Goal: Task Accomplishment & Management: Complete application form

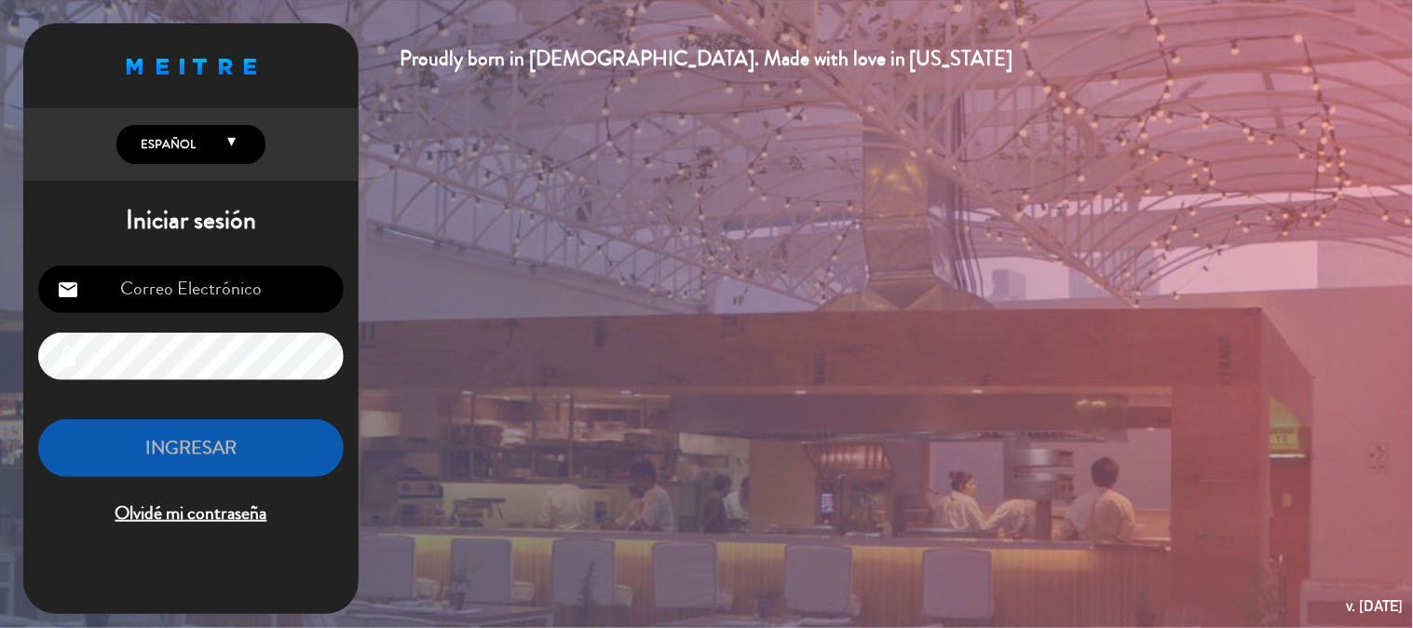
scroll to position [259, 0]
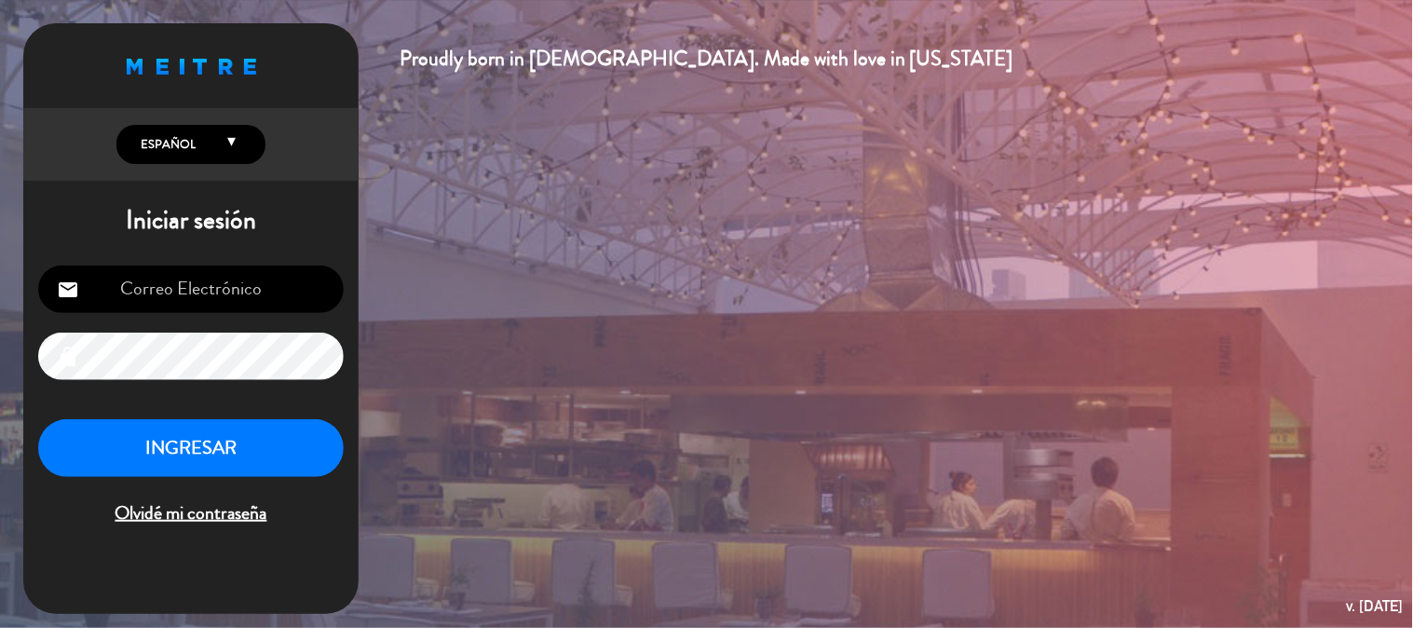
type input "[EMAIL_ADDRESS][DOMAIN_NAME]"
click at [321, 442] on button "INGRESAR" at bounding box center [191, 448] width 306 height 59
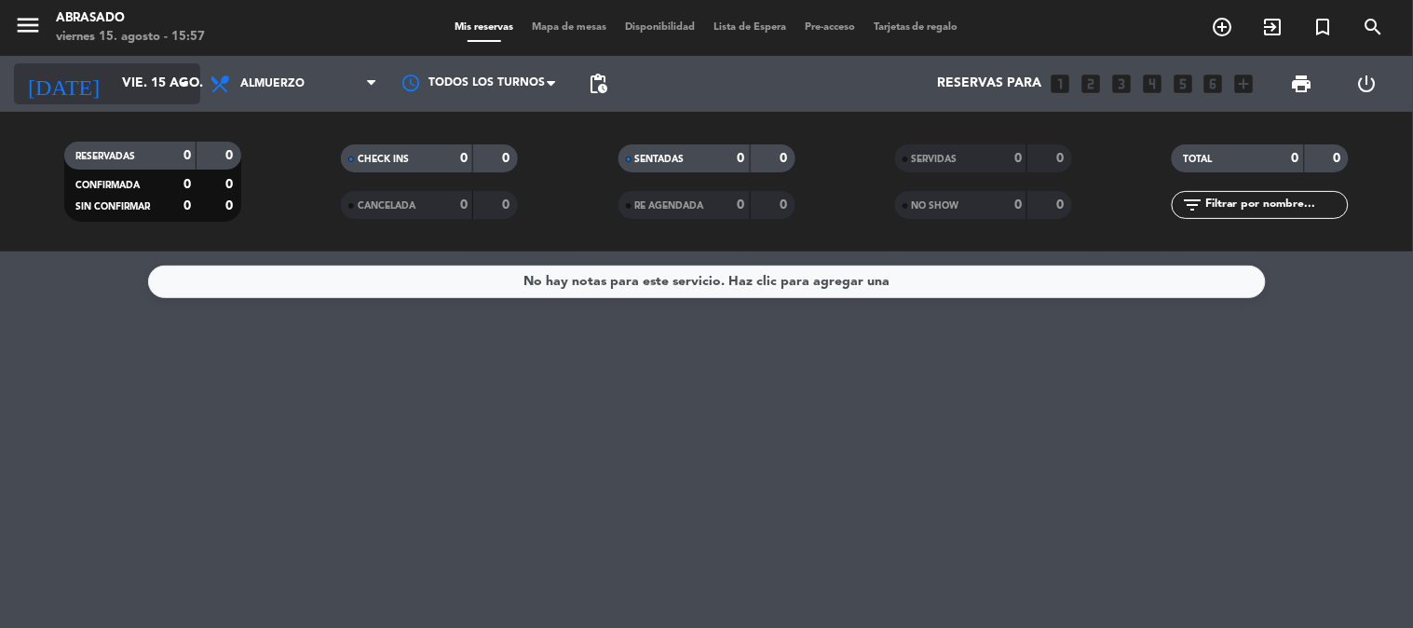
click at [171, 87] on input "vie. 15 ago." at bounding box center [201, 84] width 177 height 34
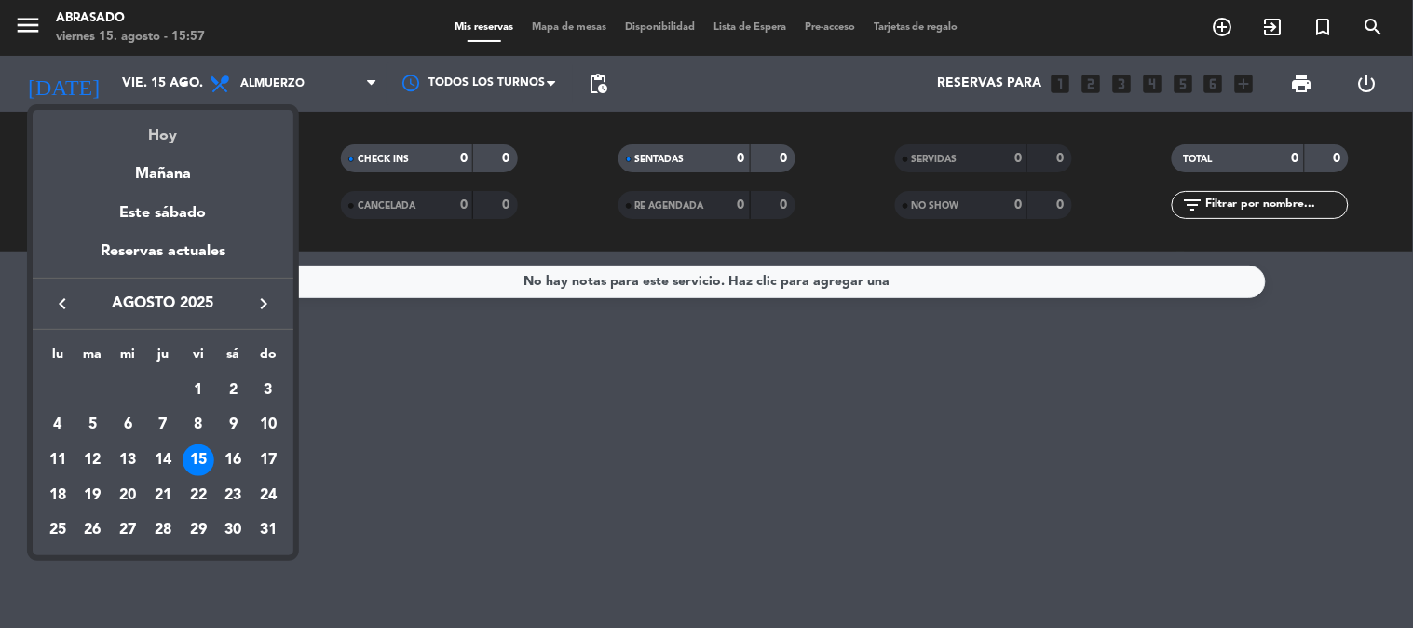
click at [165, 144] on div "Hoy" at bounding box center [163, 129] width 261 height 38
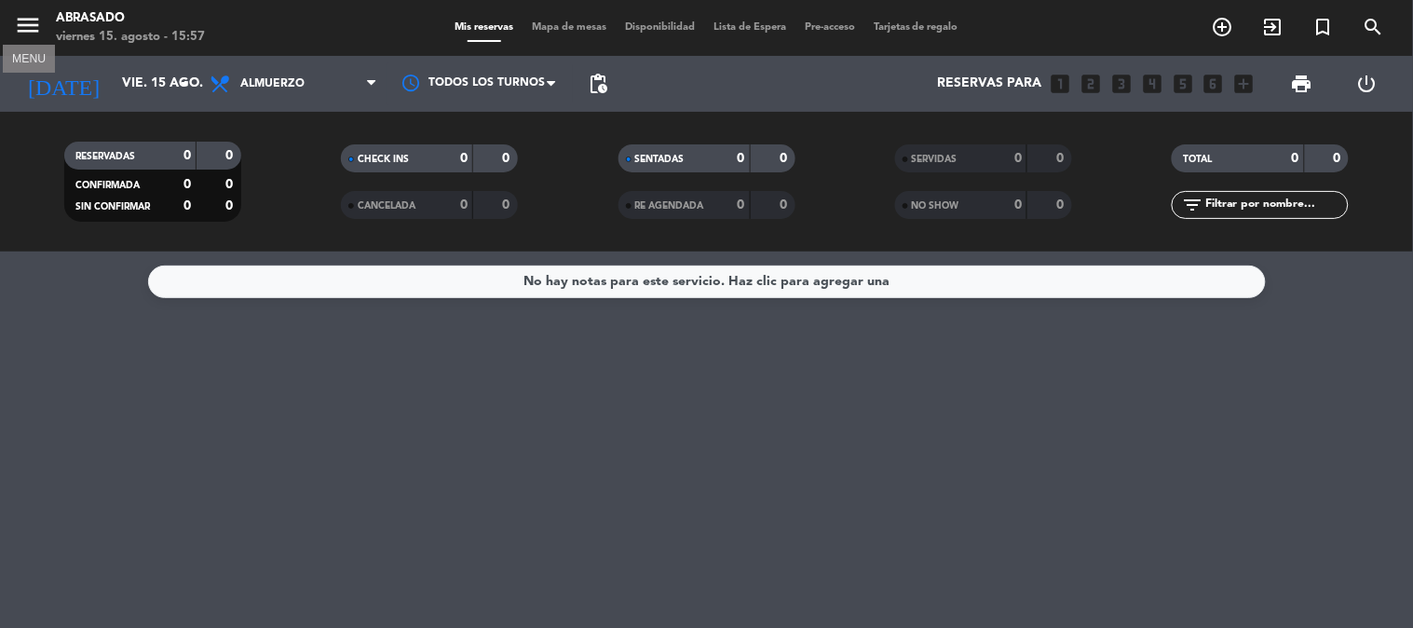
click at [22, 30] on icon "menu" at bounding box center [28, 25] width 28 height 28
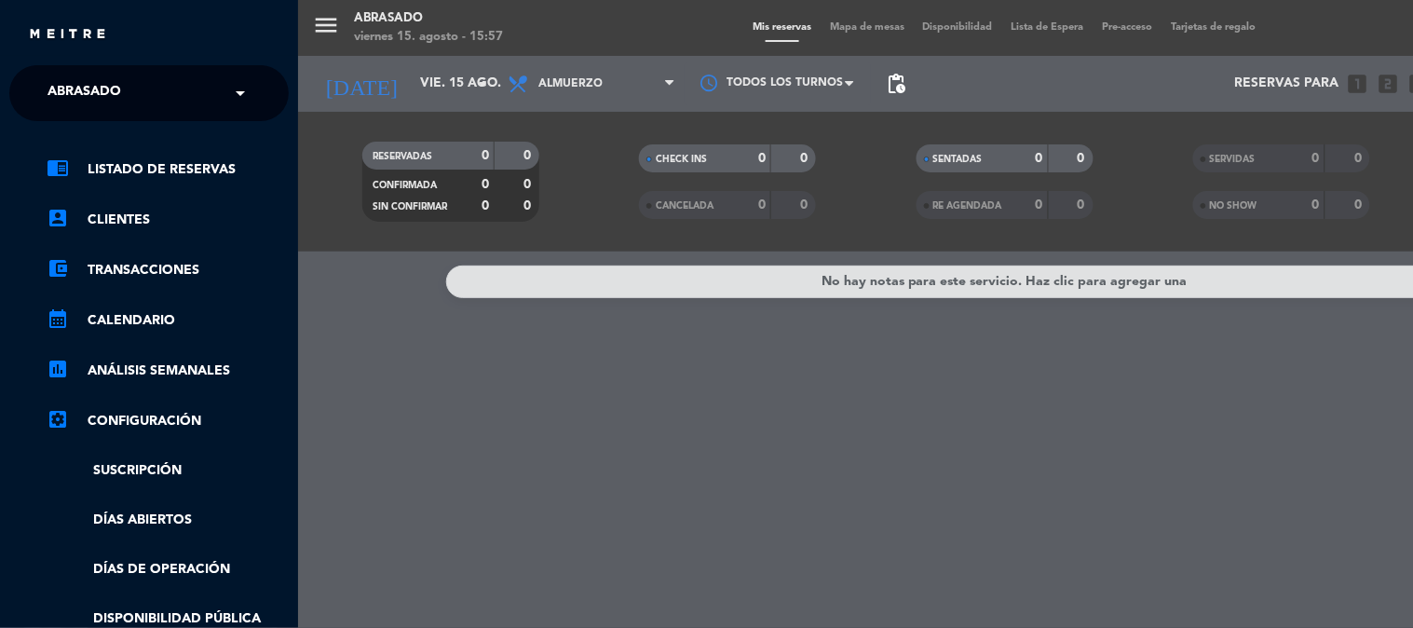
click at [136, 85] on div "× Abrasado" at bounding box center [94, 93] width 109 height 39
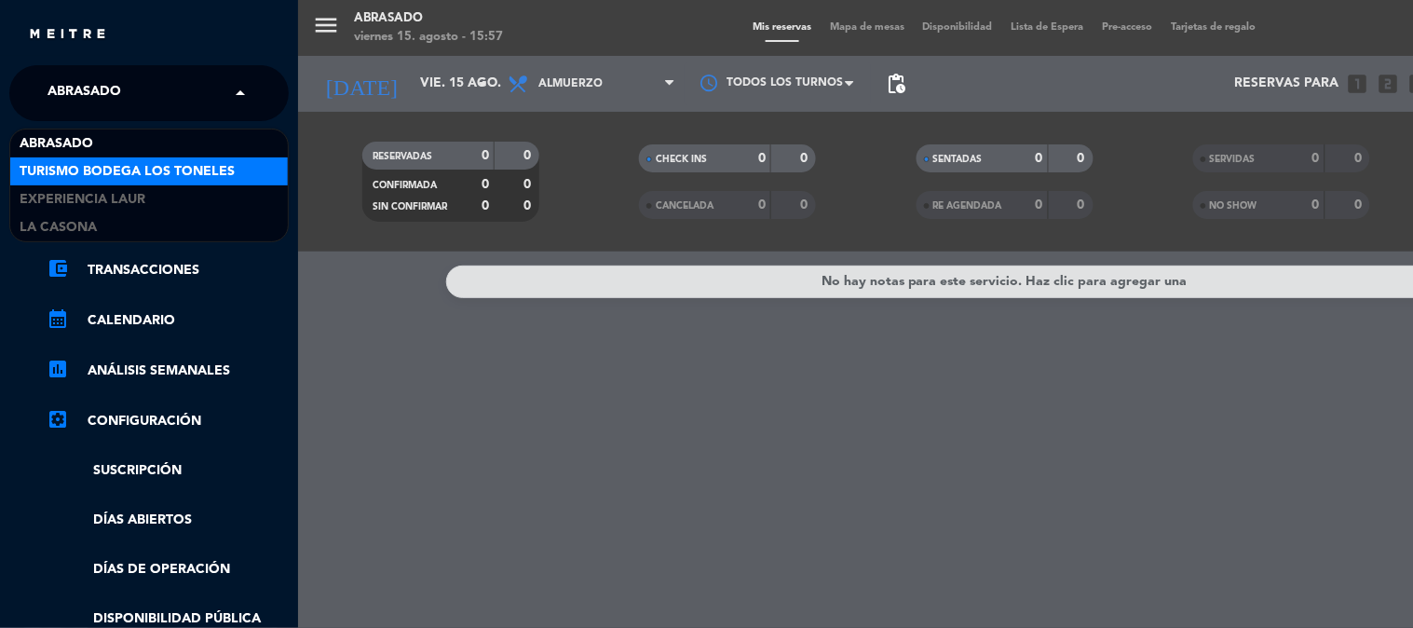
click at [146, 171] on span "Turismo Bodega Los Toneles" at bounding box center [127, 171] width 215 height 21
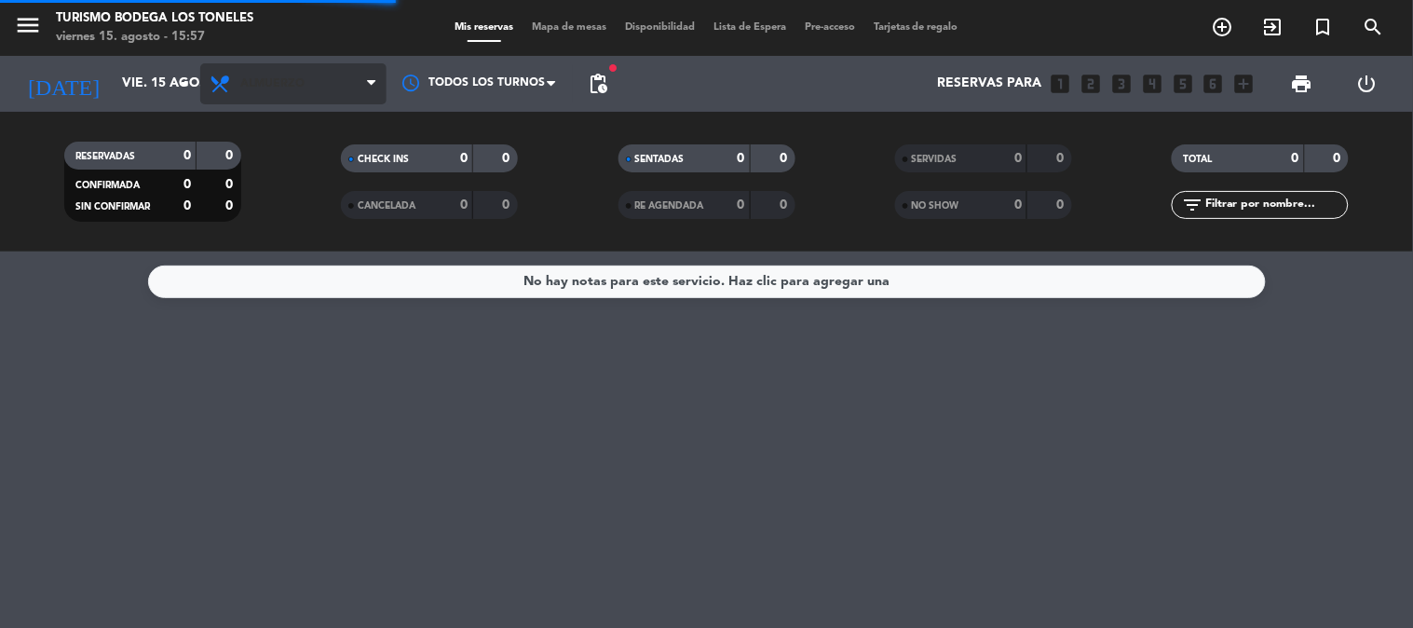
click at [248, 79] on span "Almuerzo" at bounding box center [272, 83] width 64 height 13
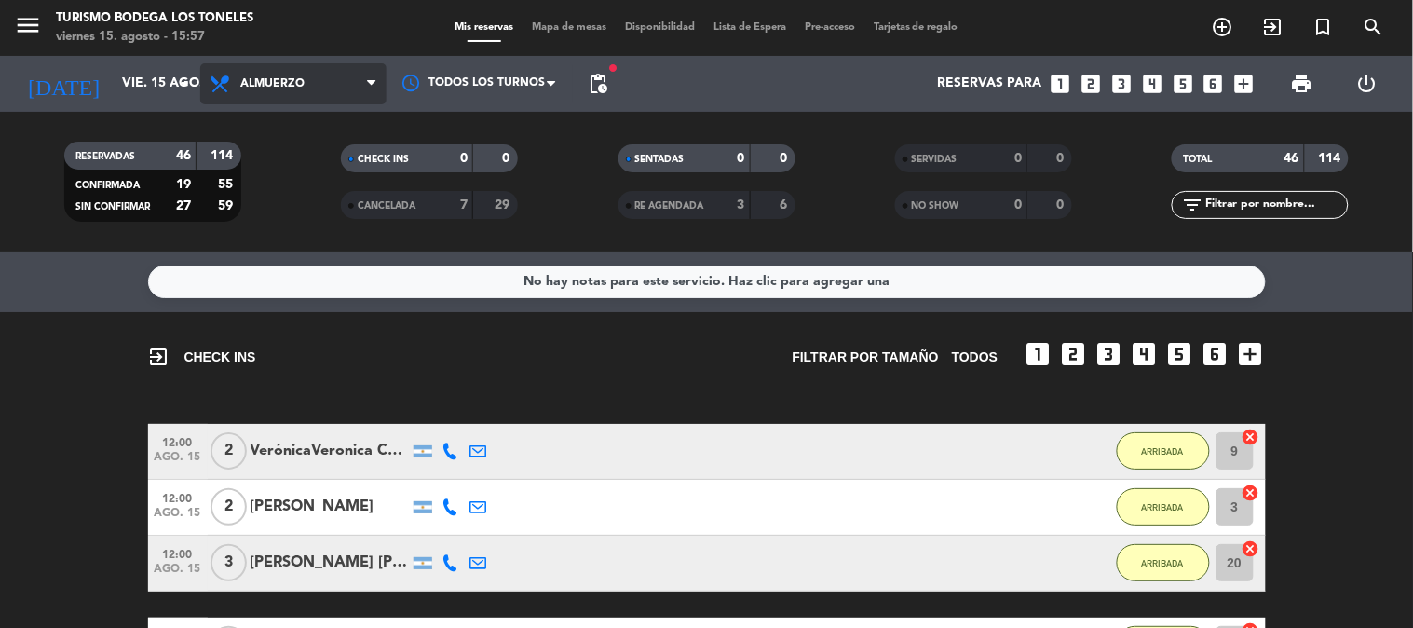
click at [291, 81] on span "Almuerzo" at bounding box center [272, 83] width 64 height 13
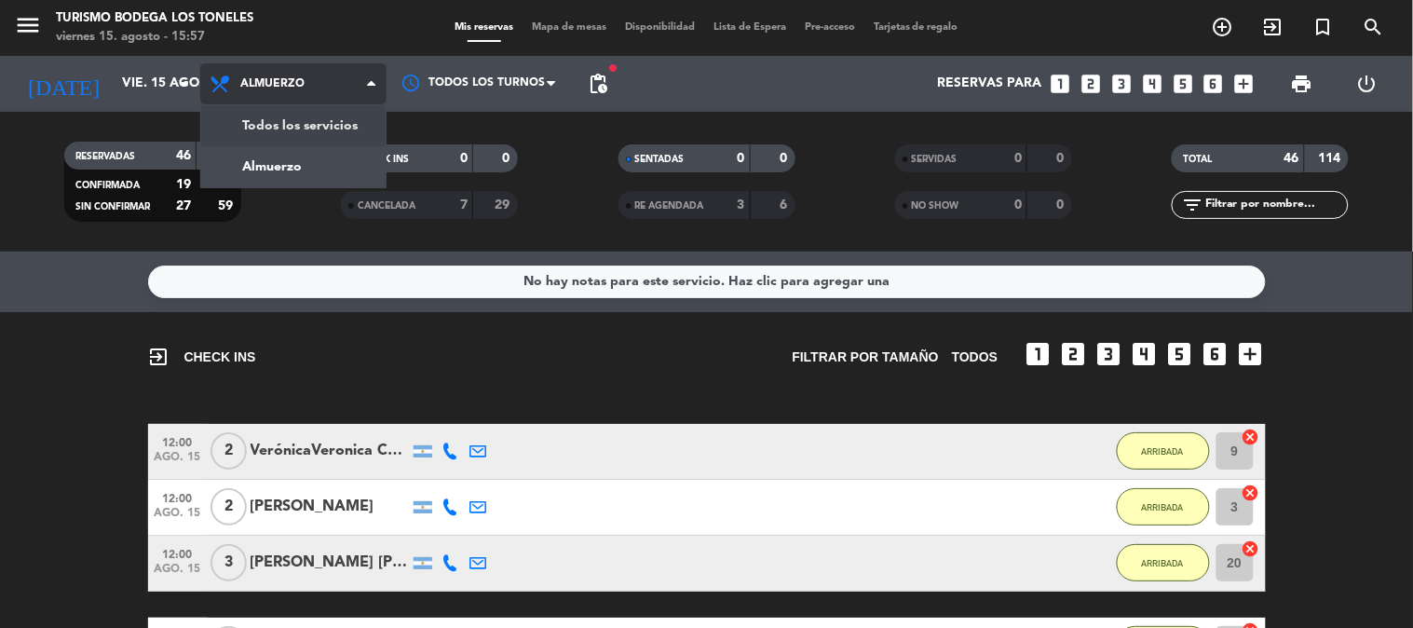
click at [296, 115] on div "menu Turismo Bodega Los Toneles viernes 15. agosto - 15:57 Mis reservas Mapa de…" at bounding box center [706, 125] width 1413 height 251
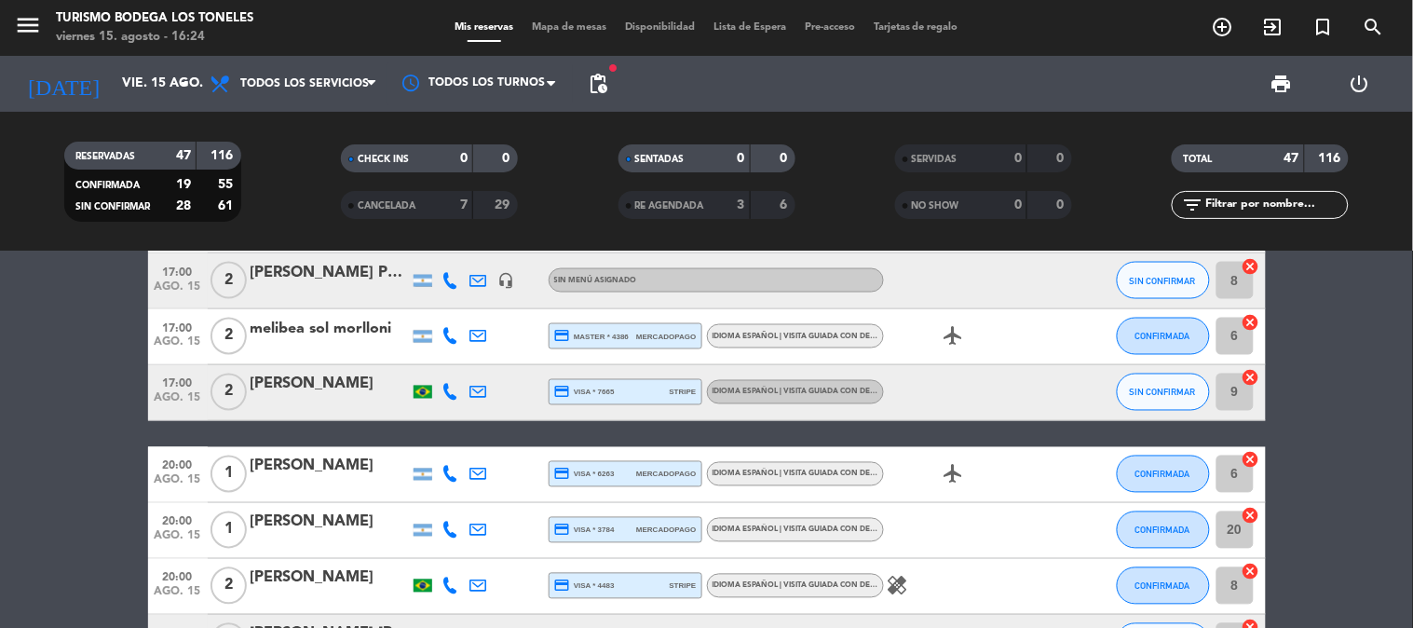
scroll to position [3108, 0]
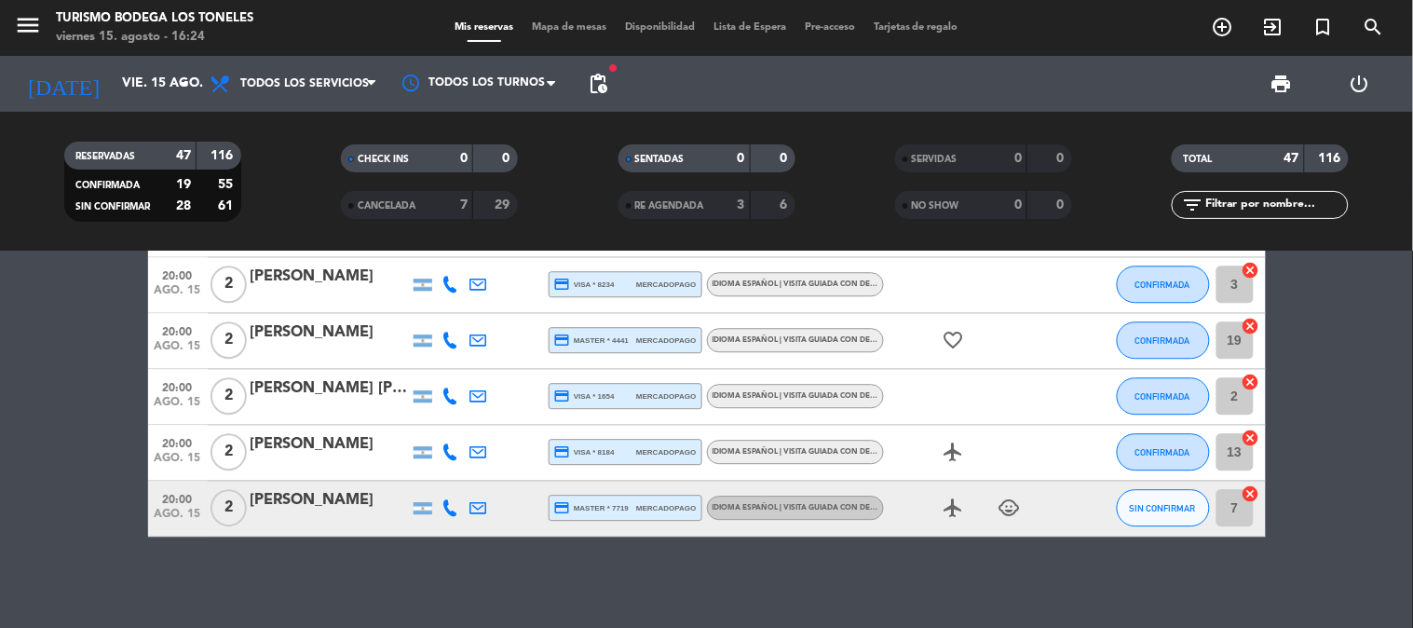
click at [443, 283] on icon at bounding box center [450, 284] width 17 height 17
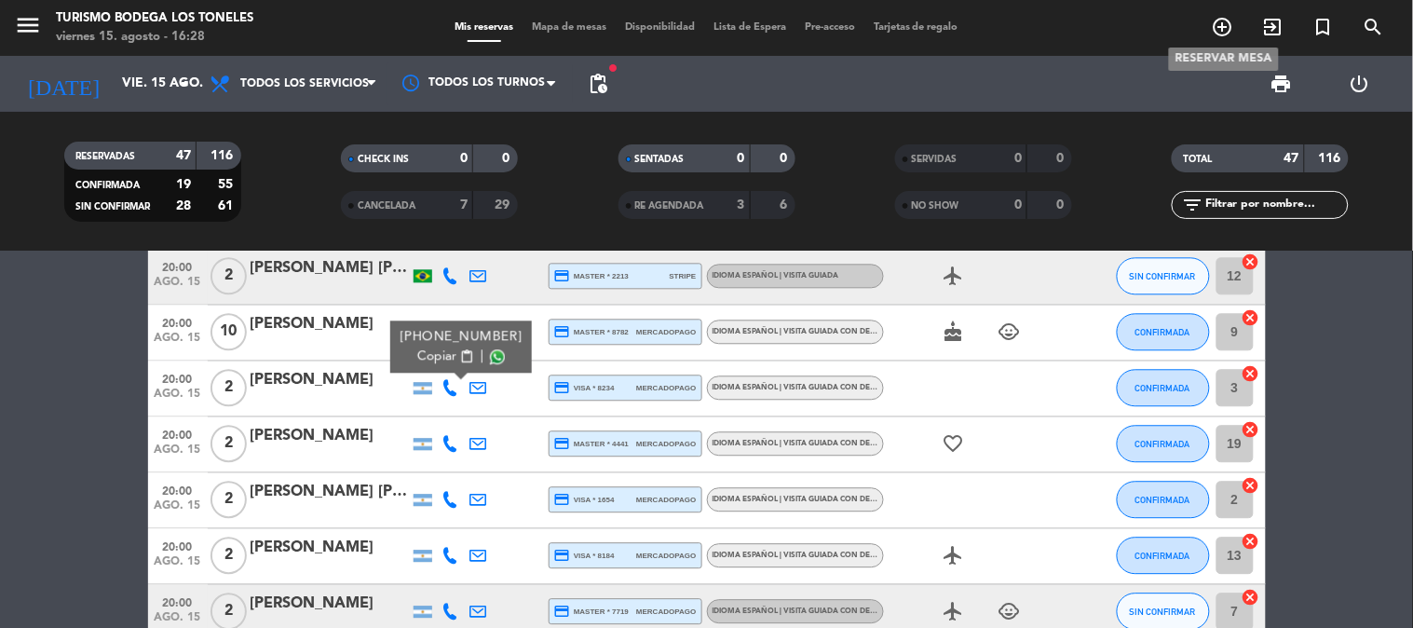
click at [1218, 26] on icon "add_circle_outline" at bounding box center [1223, 27] width 22 height 22
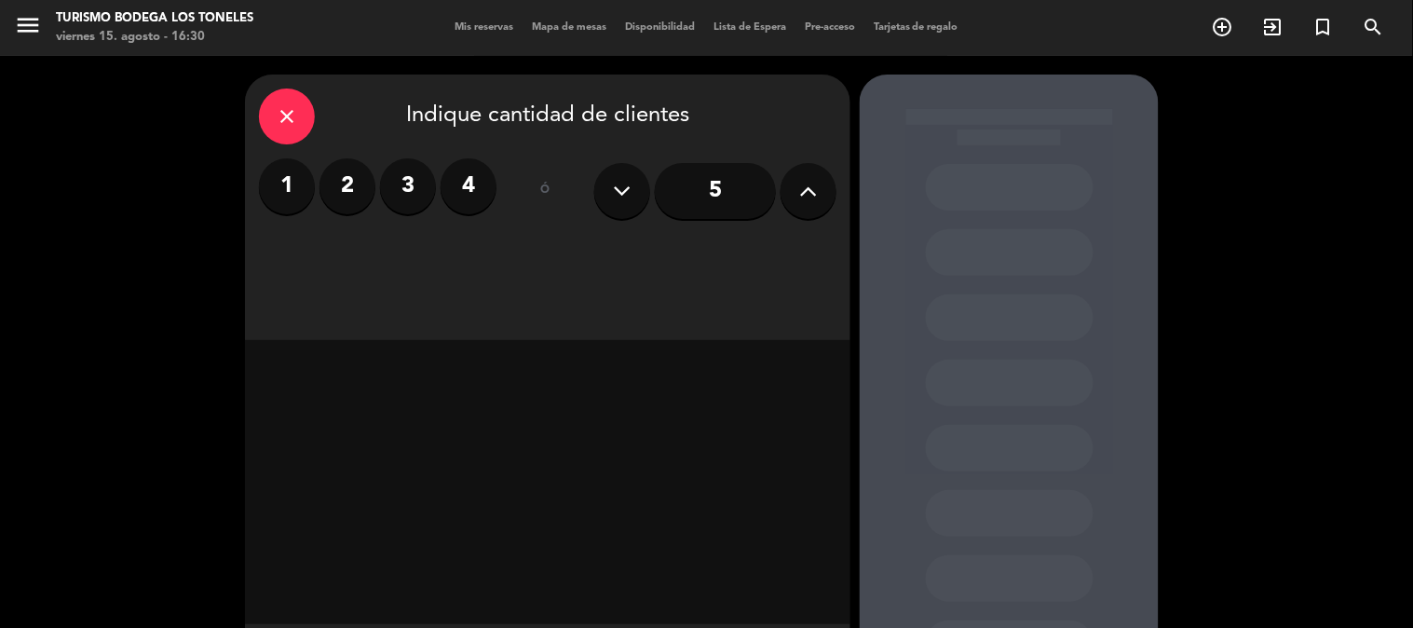
click at [360, 190] on label "2" at bounding box center [347, 186] width 56 height 56
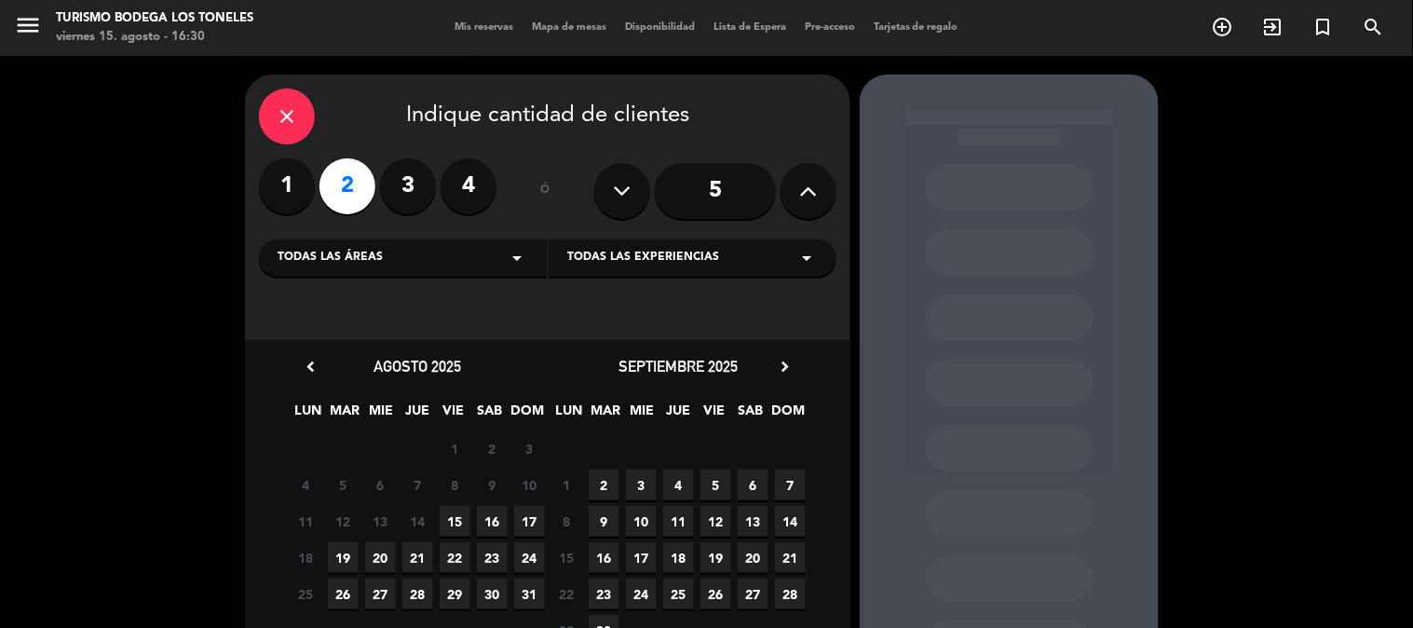
click at [746, 523] on span "13" at bounding box center [753, 521] width 31 height 31
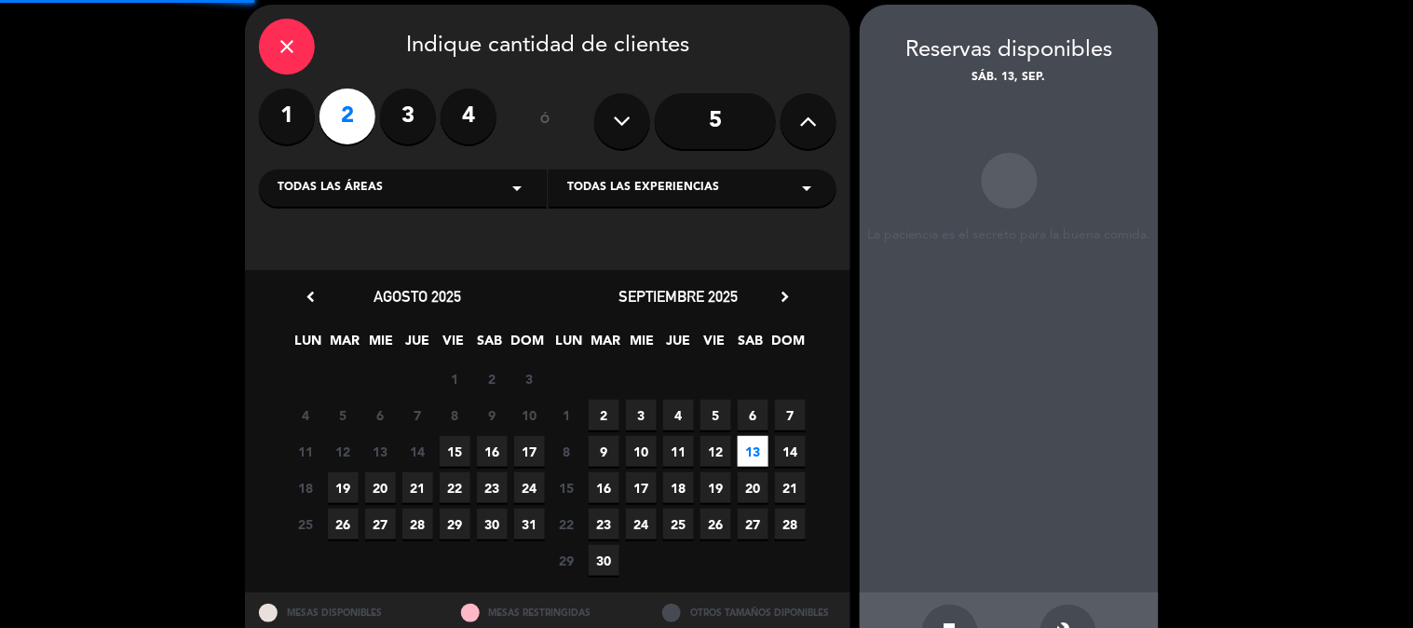
scroll to position [75, 0]
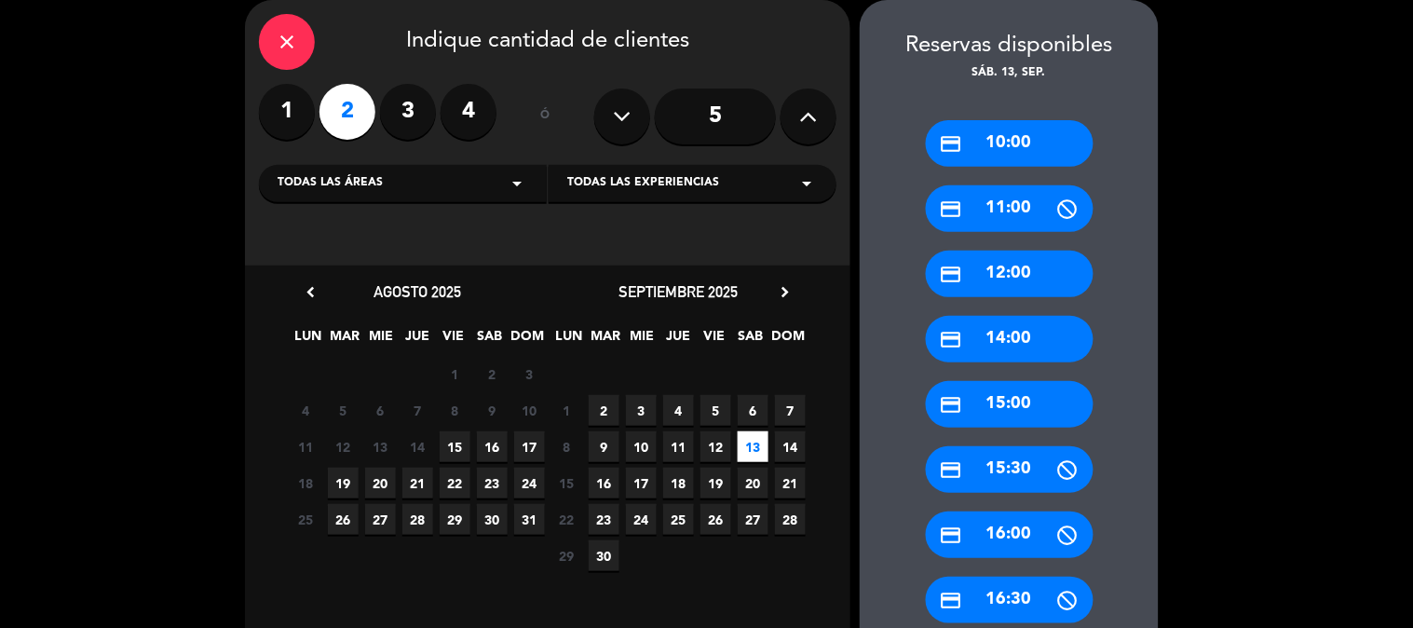
click at [997, 327] on div "credit_card 14:00" at bounding box center [1010, 339] width 168 height 47
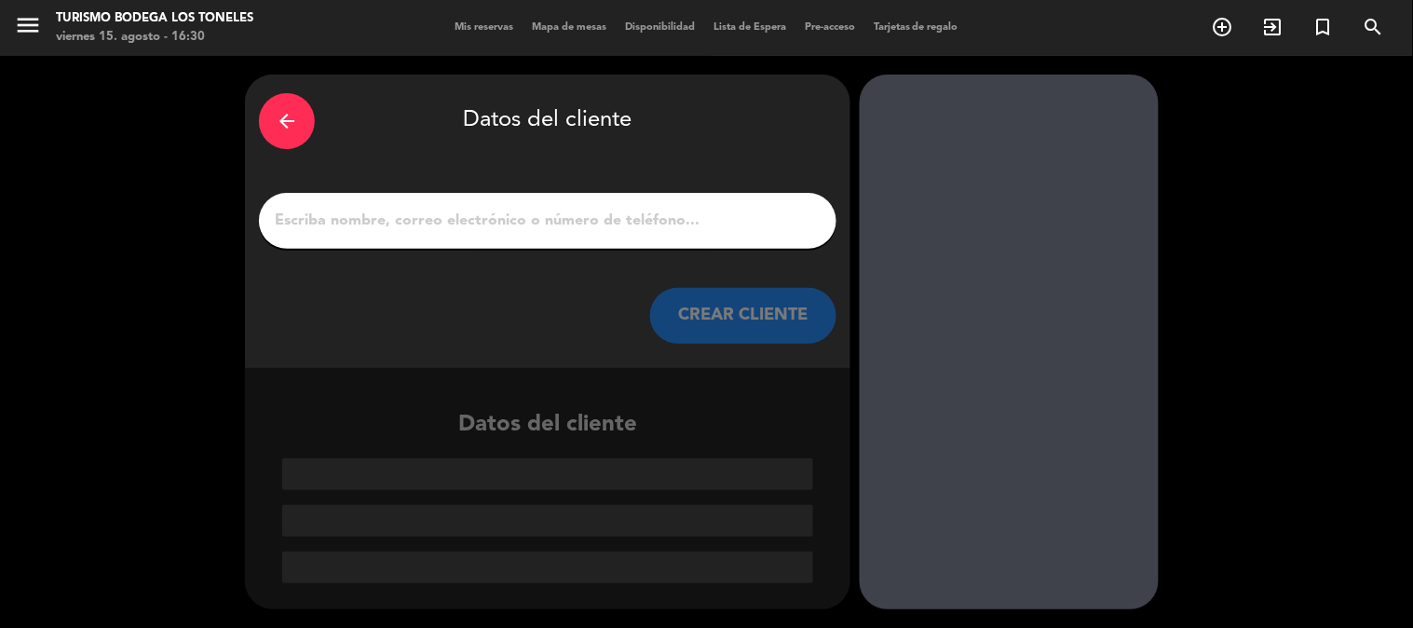
scroll to position [0, 0]
click at [658, 211] on input "Página Completa" at bounding box center [548, 221] width 550 height 26
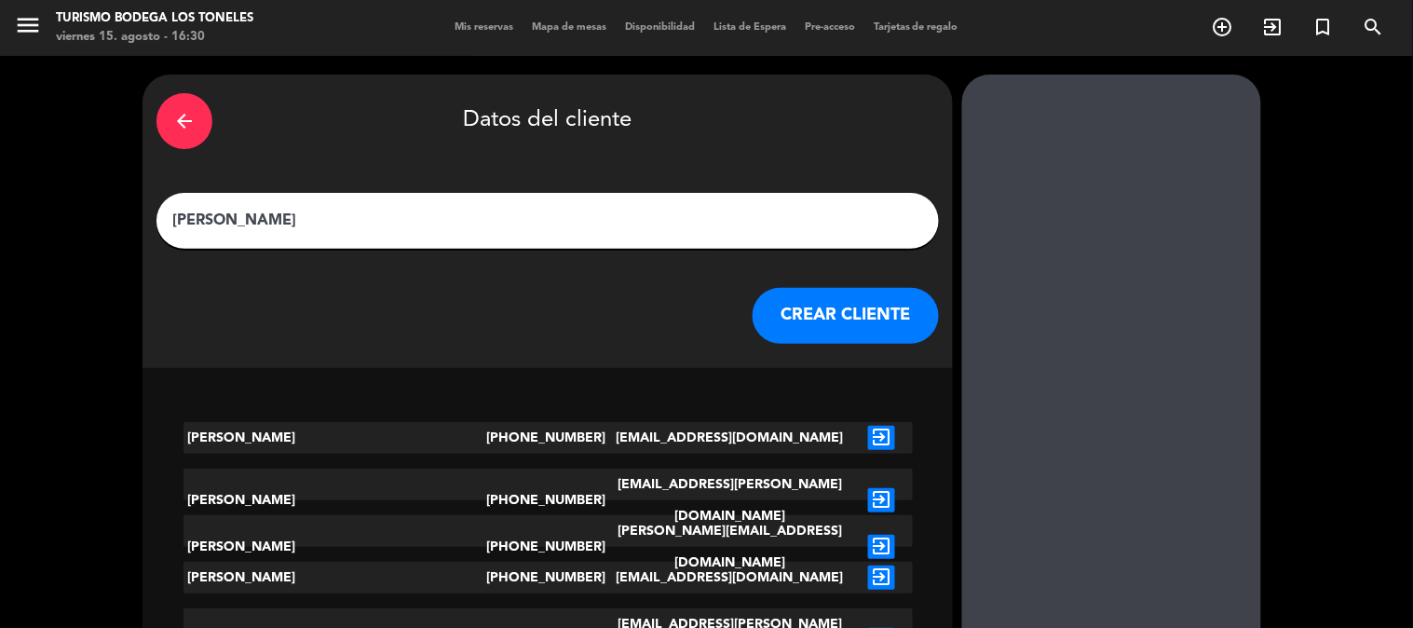
type input "[PERSON_NAME]"
click at [383, 211] on input "[PERSON_NAME]" at bounding box center [547, 221] width 754 height 26
type textarea "[PERSON_NAME]"
click at [383, 211] on input "[PERSON_NAME]" at bounding box center [547, 221] width 754 height 26
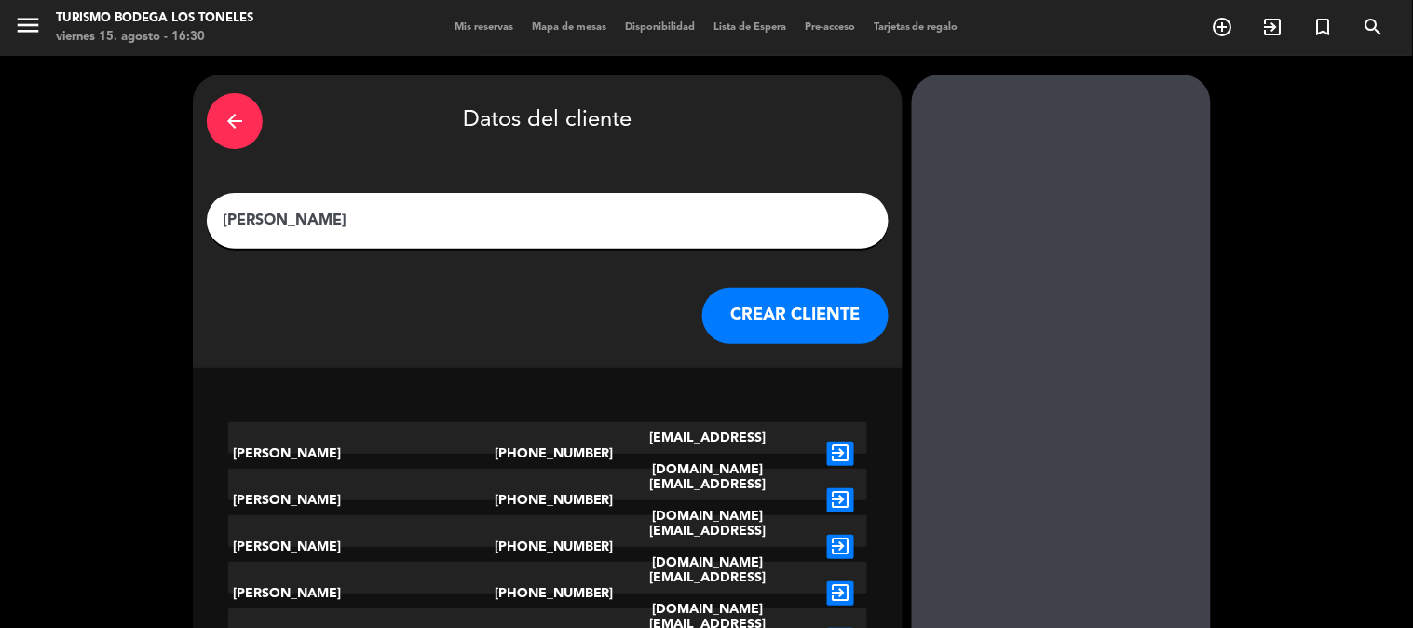
type input "[PERSON_NAME]"
click at [734, 324] on button "CREAR CLIENTE" at bounding box center [795, 316] width 186 height 56
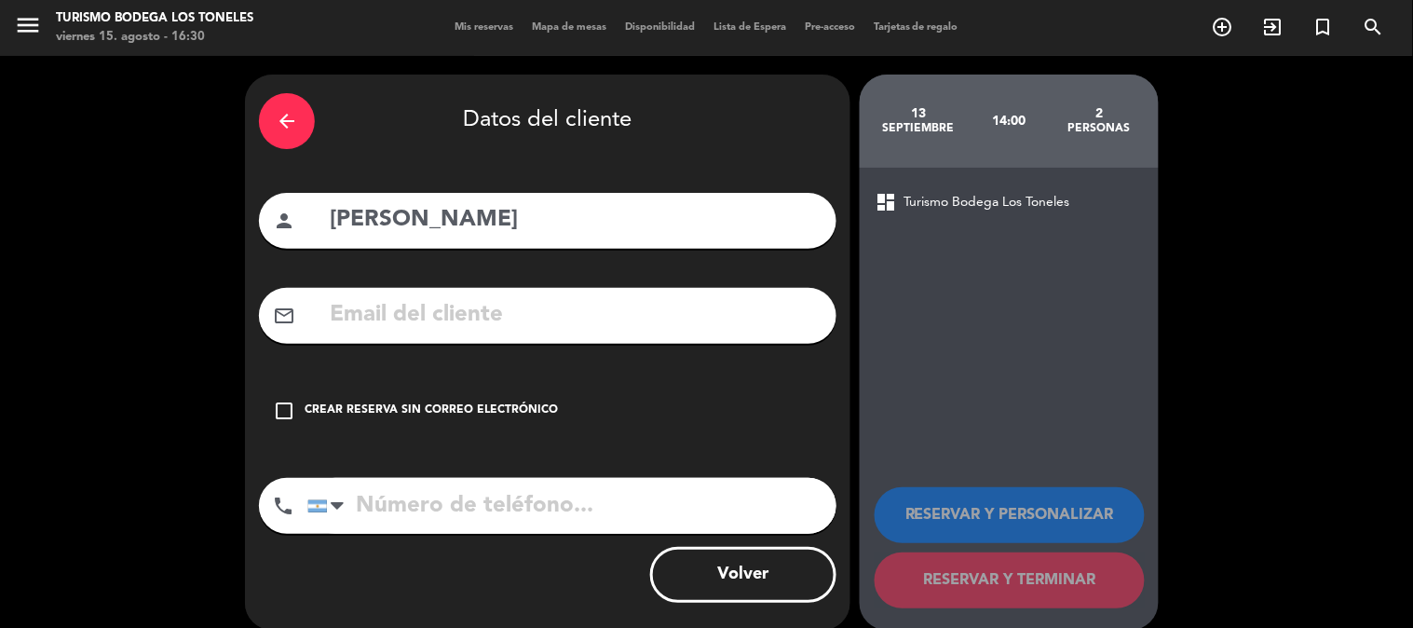
paste input "[PHONE_NUMBER]"
type input "[PHONE_NUMBER]"
click at [505, 314] on input "[PHONE_NUMBER]" at bounding box center [575, 315] width 495 height 38
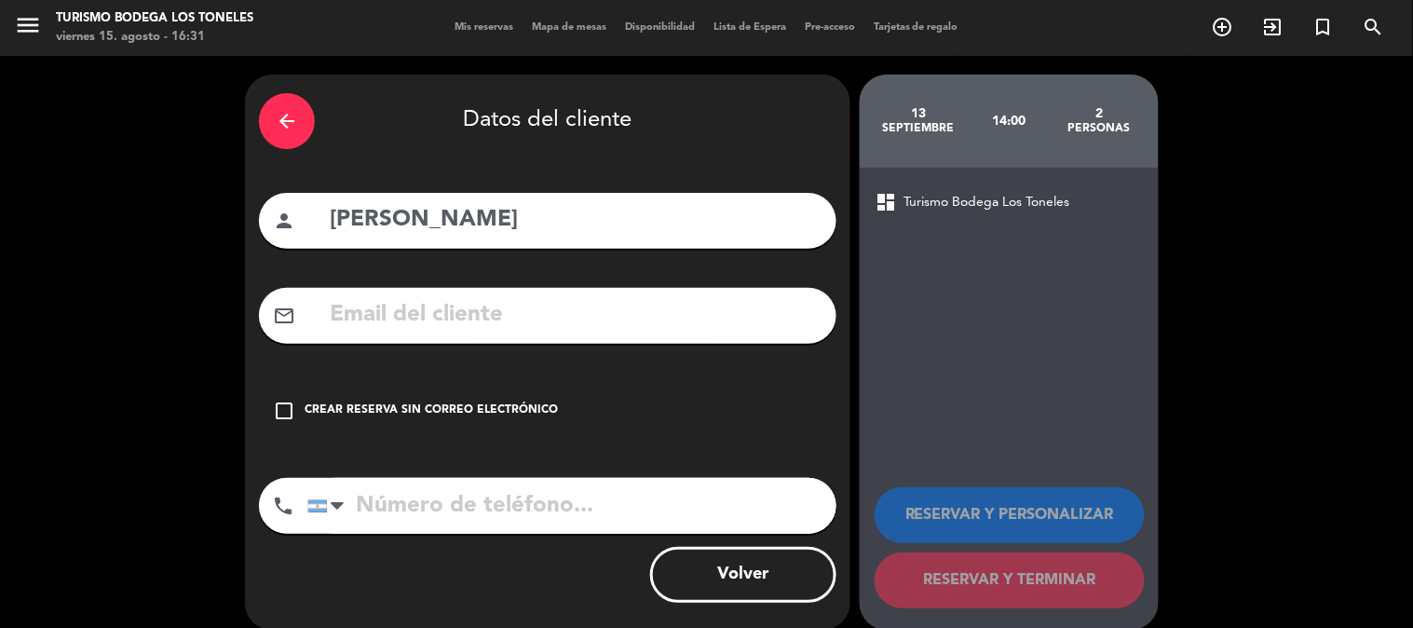
paste input "[PHONE_NUMBER]"
type input "[PHONE_NUMBER]"
click at [504, 227] on input "[PERSON_NAME]" at bounding box center [575, 220] width 495 height 38
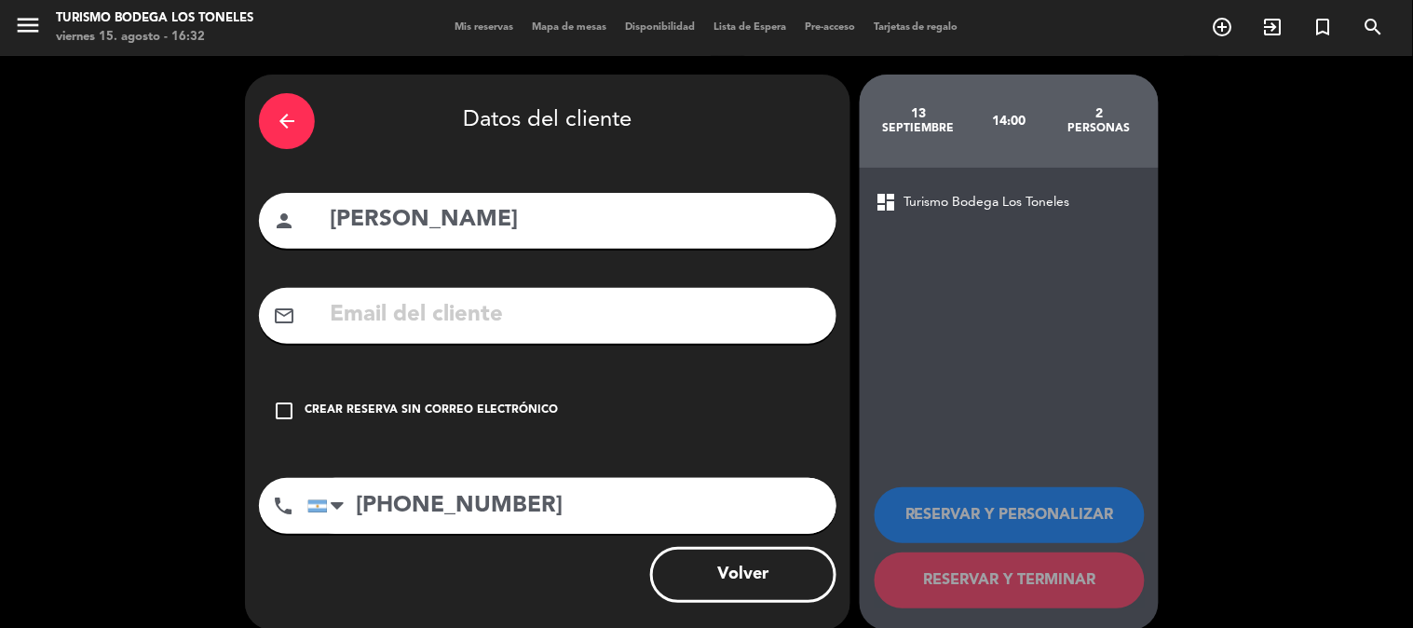
type input "[PERSON_NAME]"
drag, startPoint x: 497, startPoint y: 312, endPoint x: 478, endPoint y: 318, distance: 20.3
click at [496, 312] on input "text" at bounding box center [575, 315] width 495 height 38
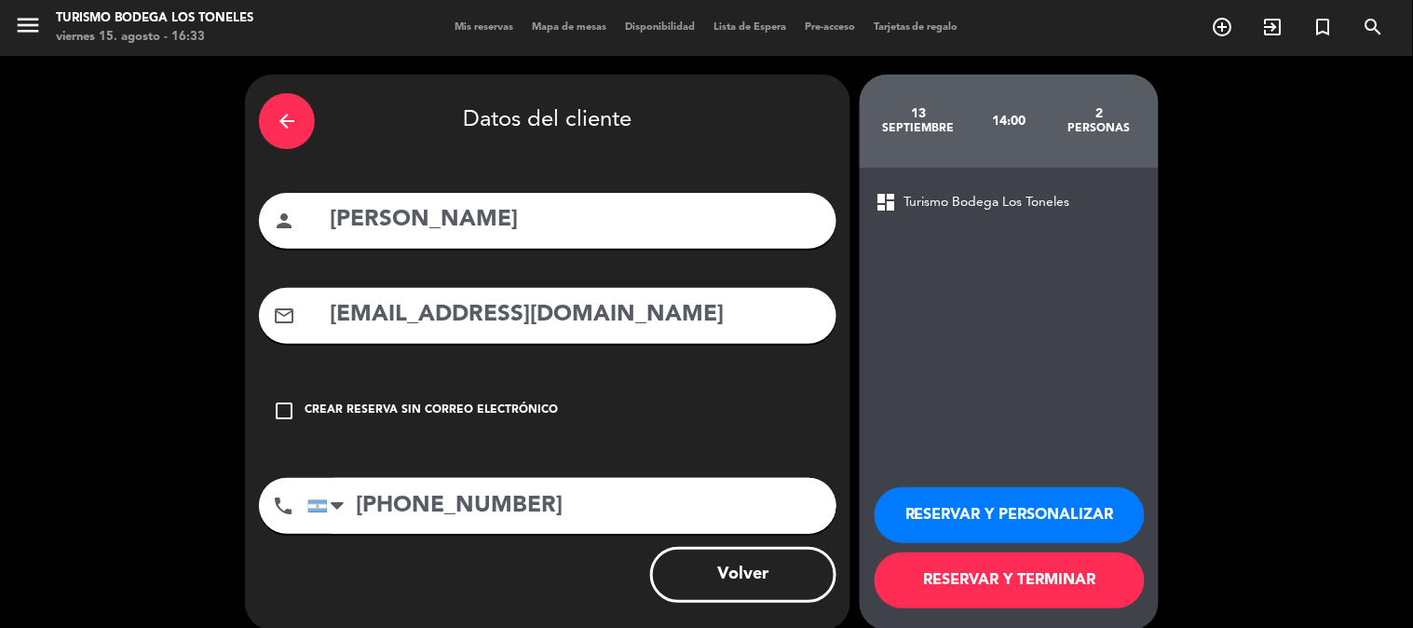
type input "[EMAIL_ADDRESS][DOMAIN_NAME]"
click at [890, 523] on button "RESERVAR Y PERSONALIZAR" at bounding box center [1010, 515] width 270 height 56
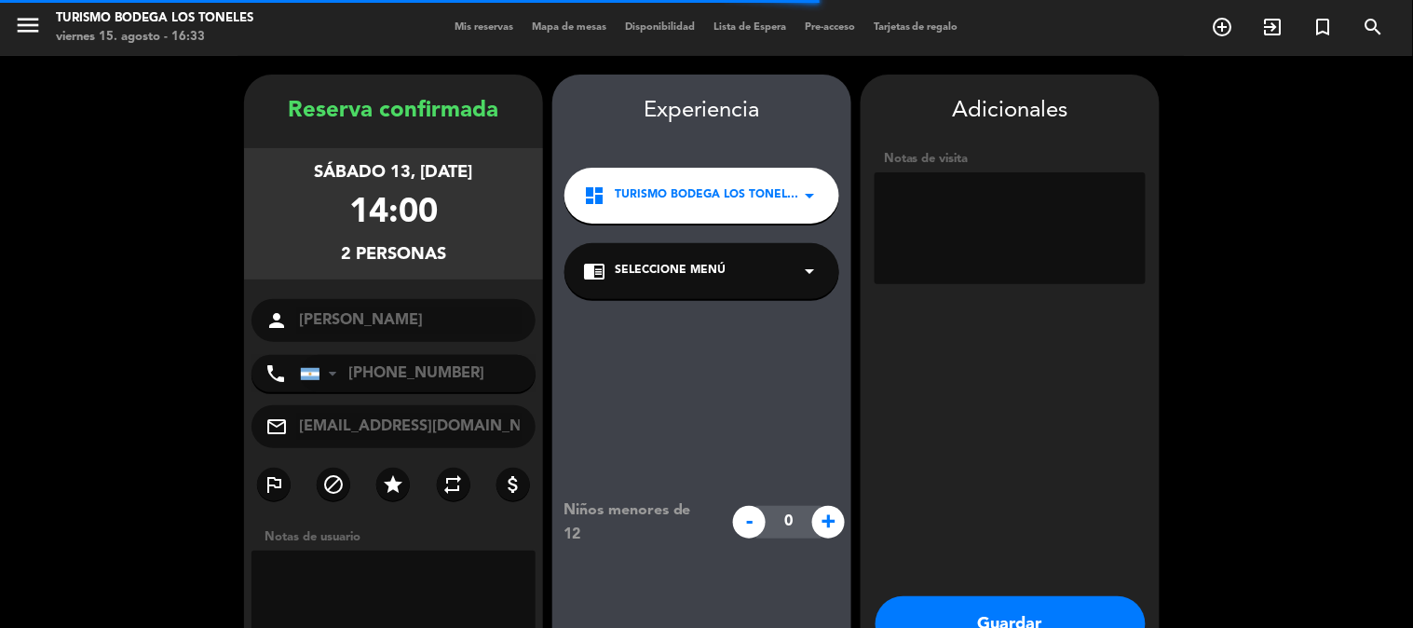
scroll to position [75, 0]
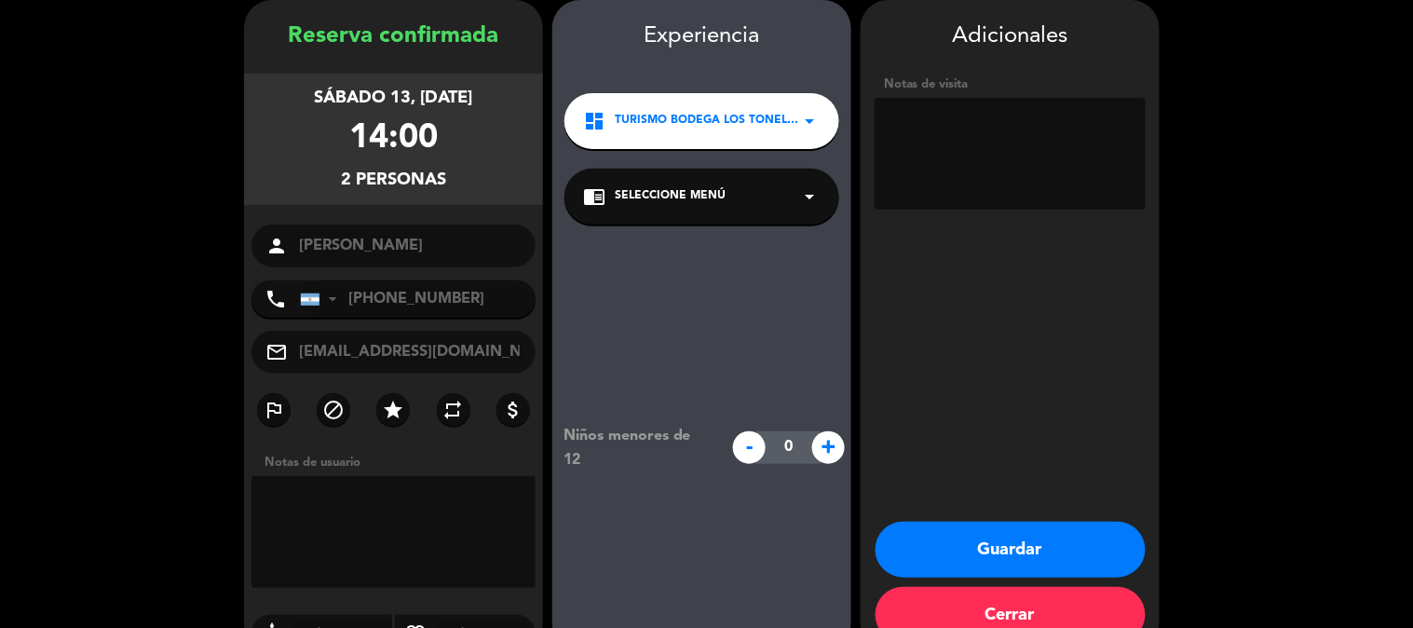
click at [929, 545] on button "Guardar" at bounding box center [1011, 550] width 270 height 56
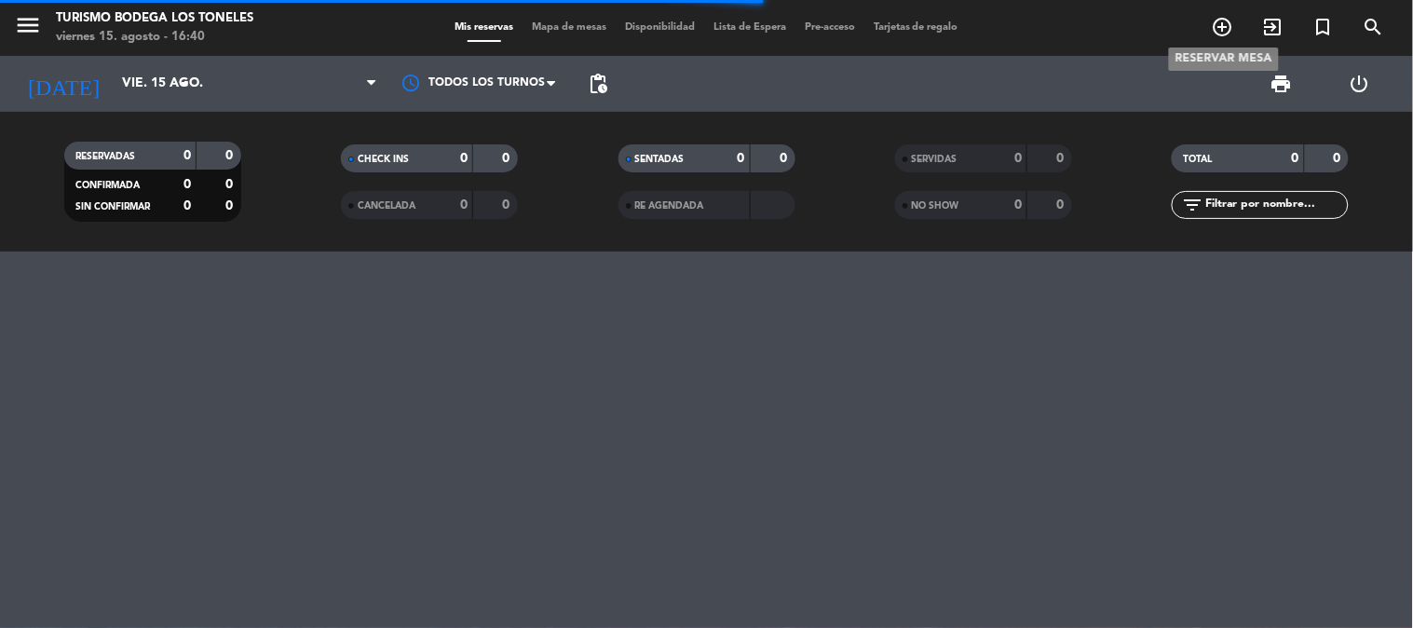
click at [1224, 23] on icon "add_circle_outline" at bounding box center [1223, 27] width 22 height 22
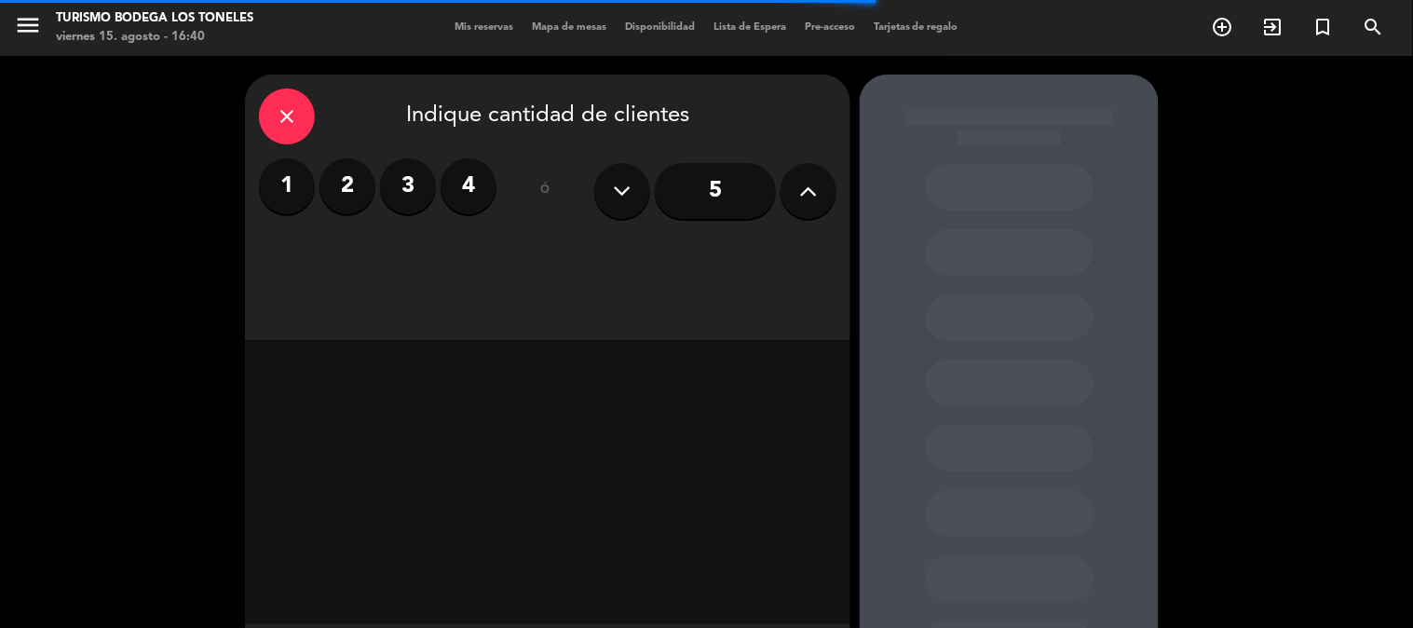
click at [349, 164] on label "2" at bounding box center [347, 186] width 56 height 56
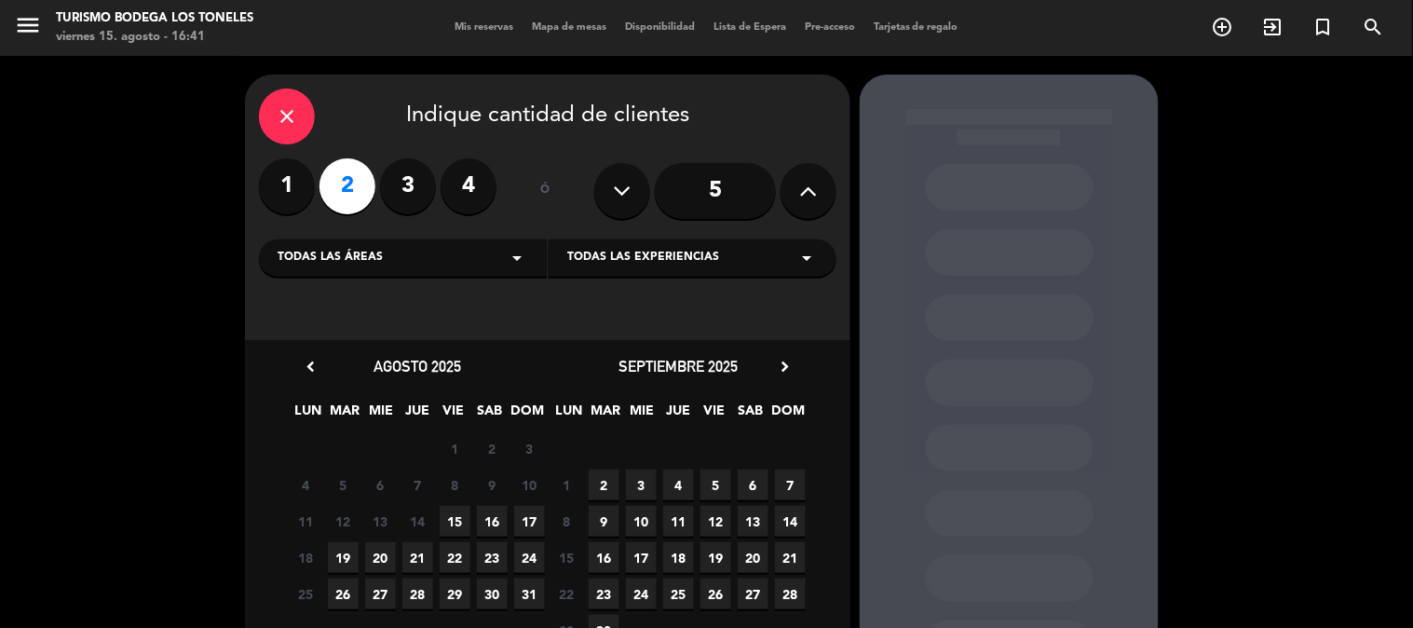
click at [485, 515] on span "16" at bounding box center [492, 521] width 31 height 31
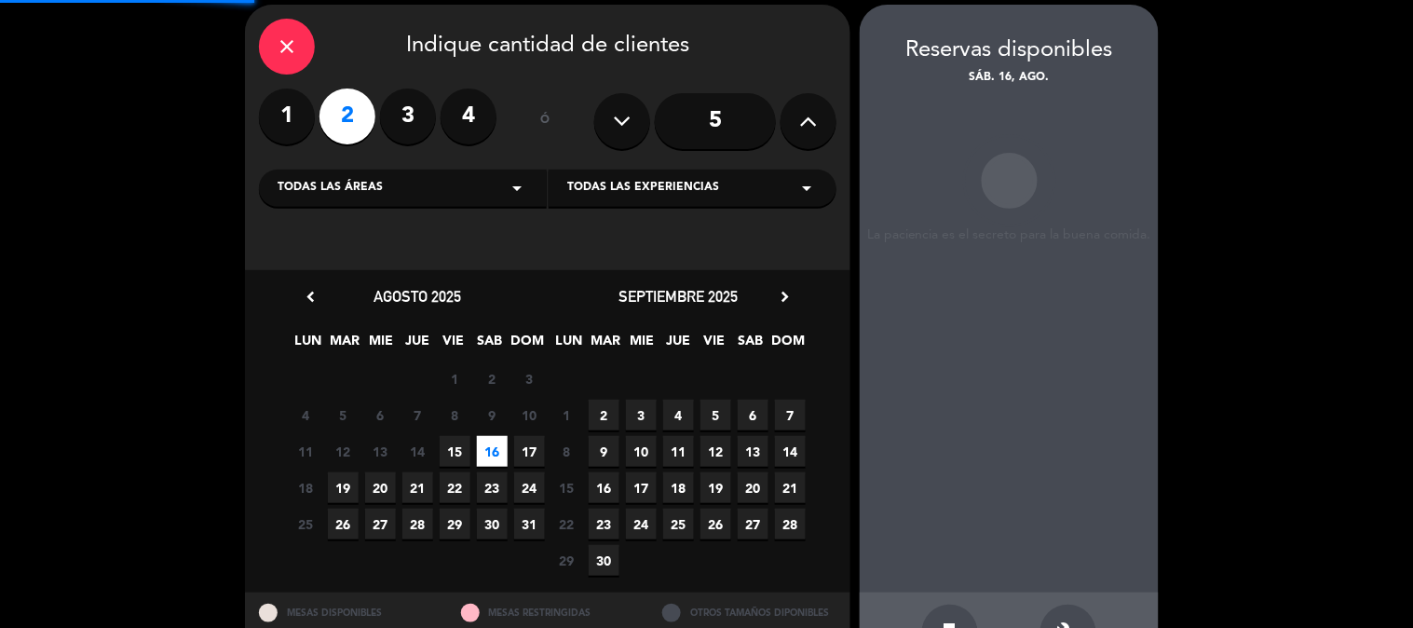
scroll to position [75, 0]
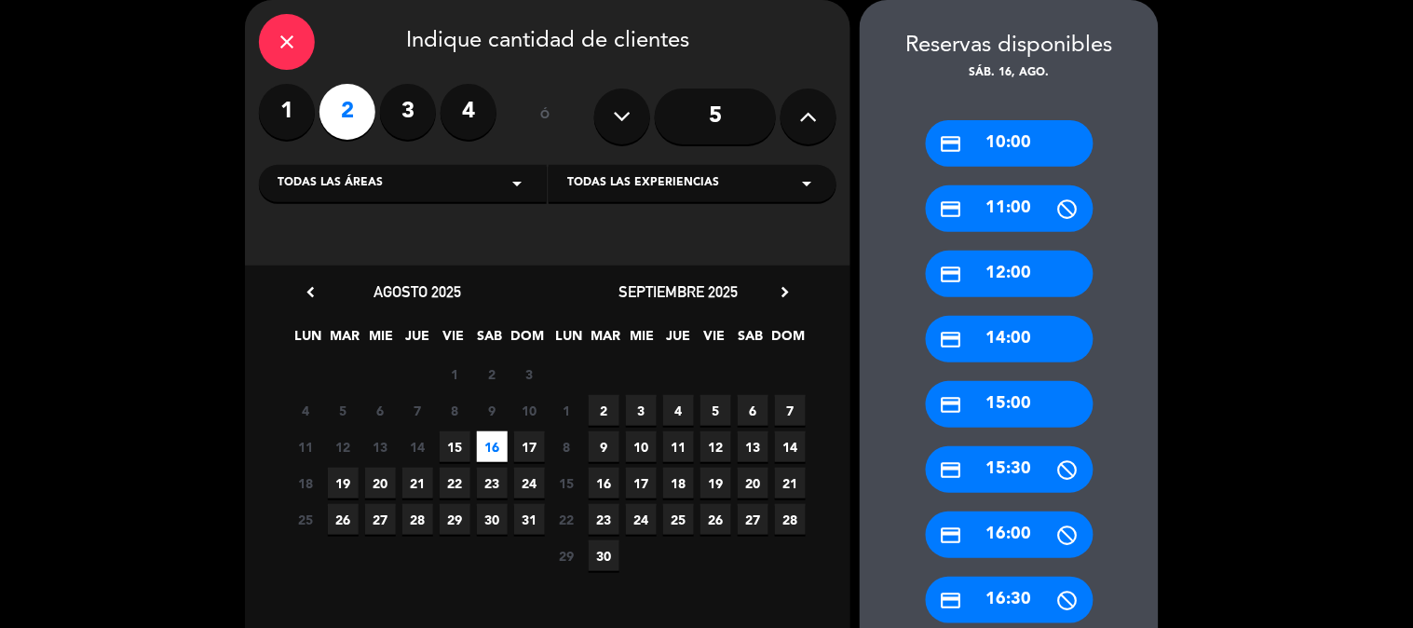
click at [1031, 273] on div "credit_card 12:00" at bounding box center [1010, 274] width 168 height 47
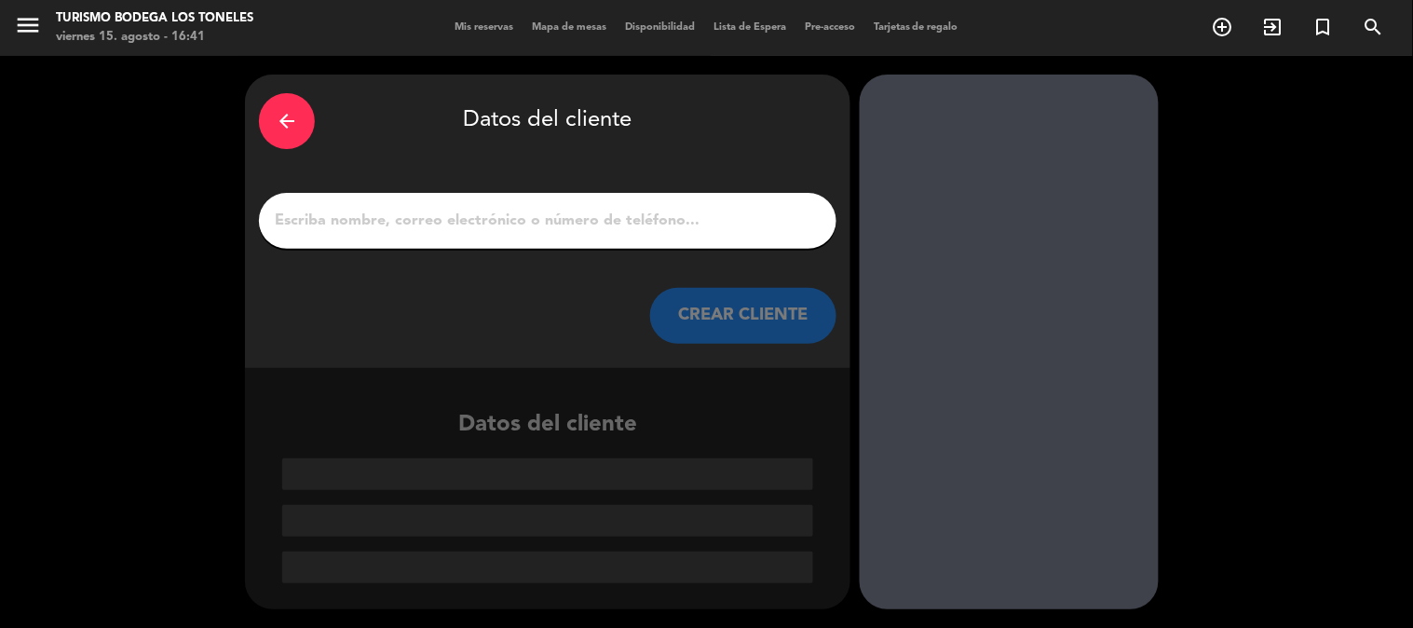
scroll to position [0, 0]
drag, startPoint x: 548, startPoint y: 236, endPoint x: 541, endPoint y: 221, distance: 16.3
drag, startPoint x: 541, startPoint y: 221, endPoint x: 473, endPoint y: 215, distance: 68.2
click at [473, 215] on input "Página Completa" at bounding box center [548, 221] width 550 height 26
paste input "[PERSON_NAME]"
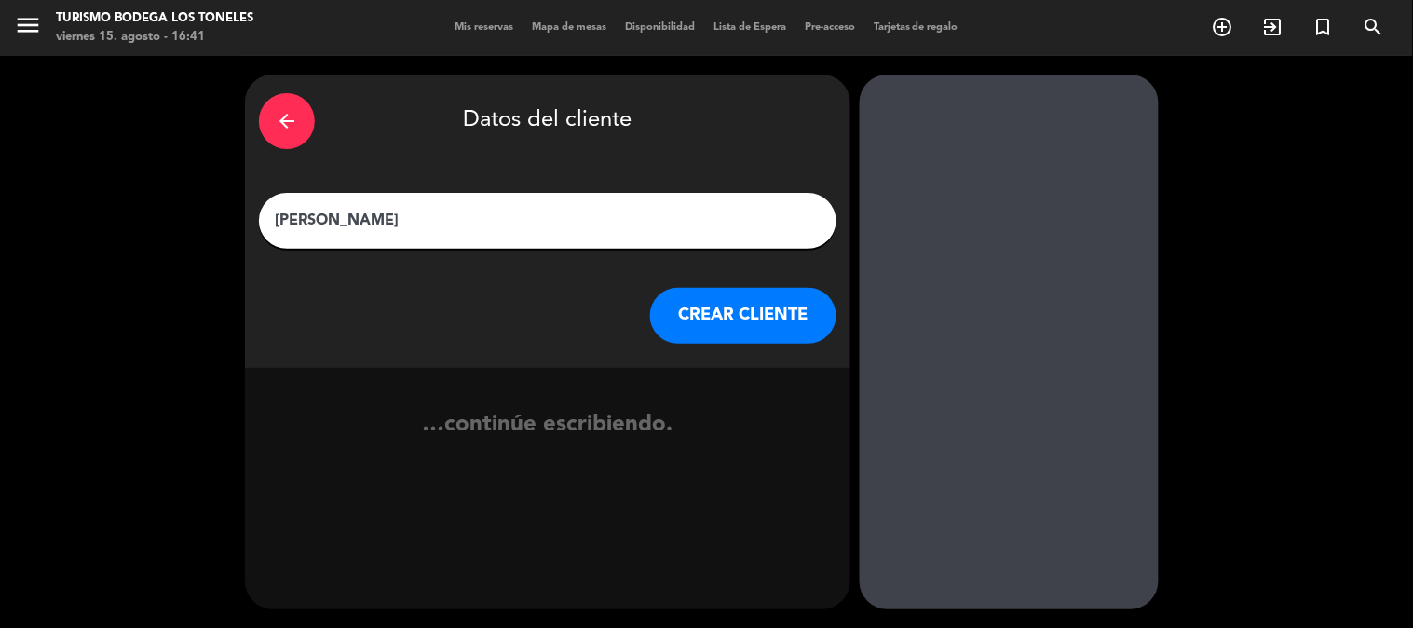
type input "[PERSON_NAME]"
click at [737, 315] on button "CREAR CLIENTE" at bounding box center [743, 316] width 186 height 56
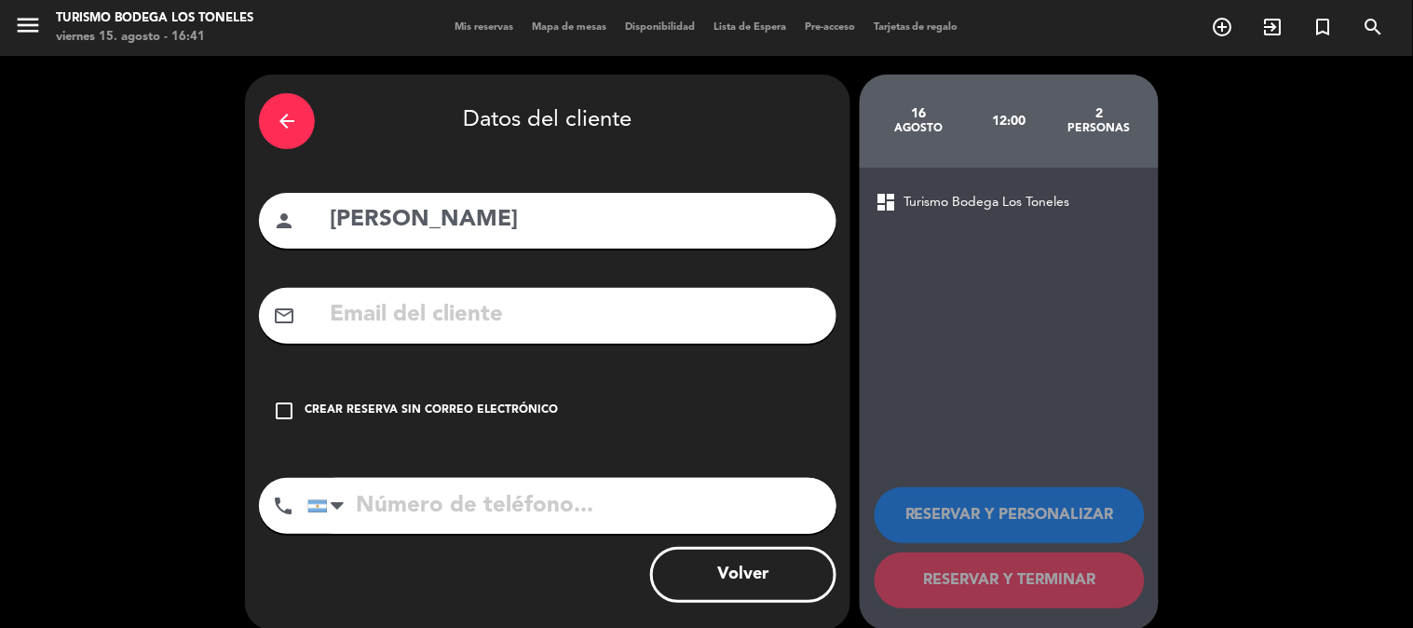
paste input "[EMAIL_ADDRESS][DOMAIN_NAME]"
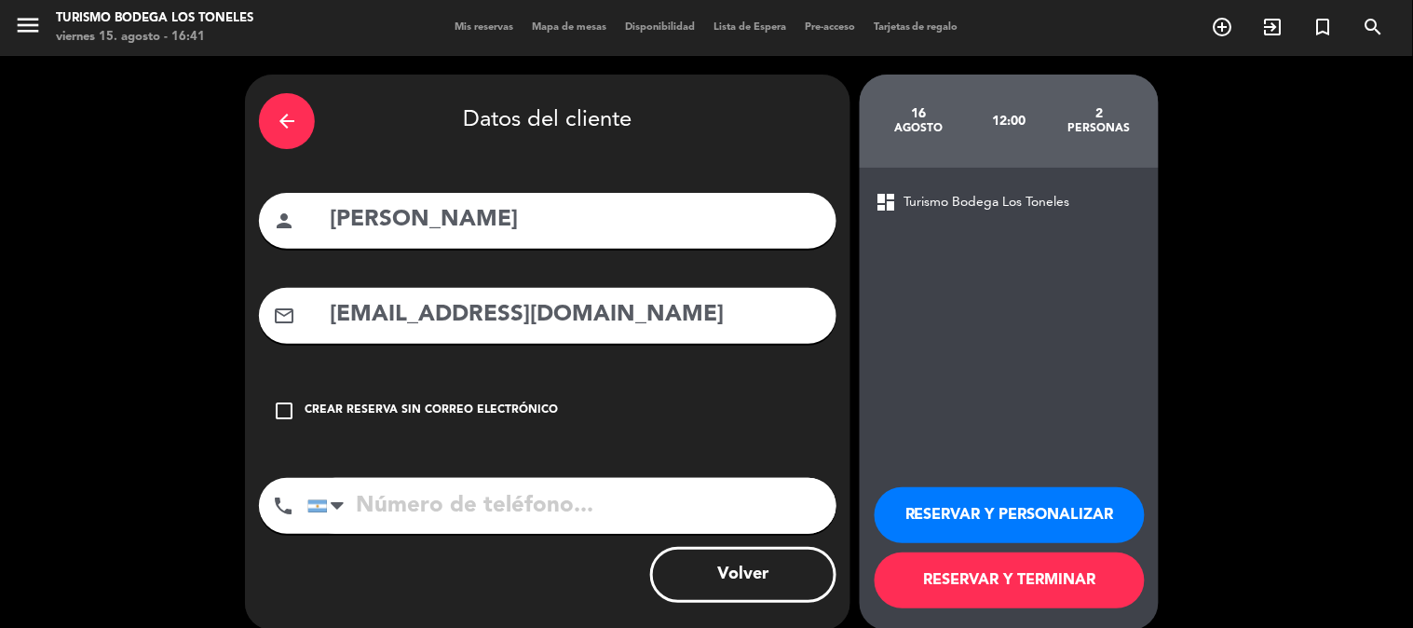
type input "[EMAIL_ADDRESS][DOMAIN_NAME]"
paste input "[PHONE_NUMBER]"
type input "[PHONE_NUMBER]"
click at [985, 514] on button "RESERVAR Y PERSONALIZAR" at bounding box center [1010, 515] width 270 height 56
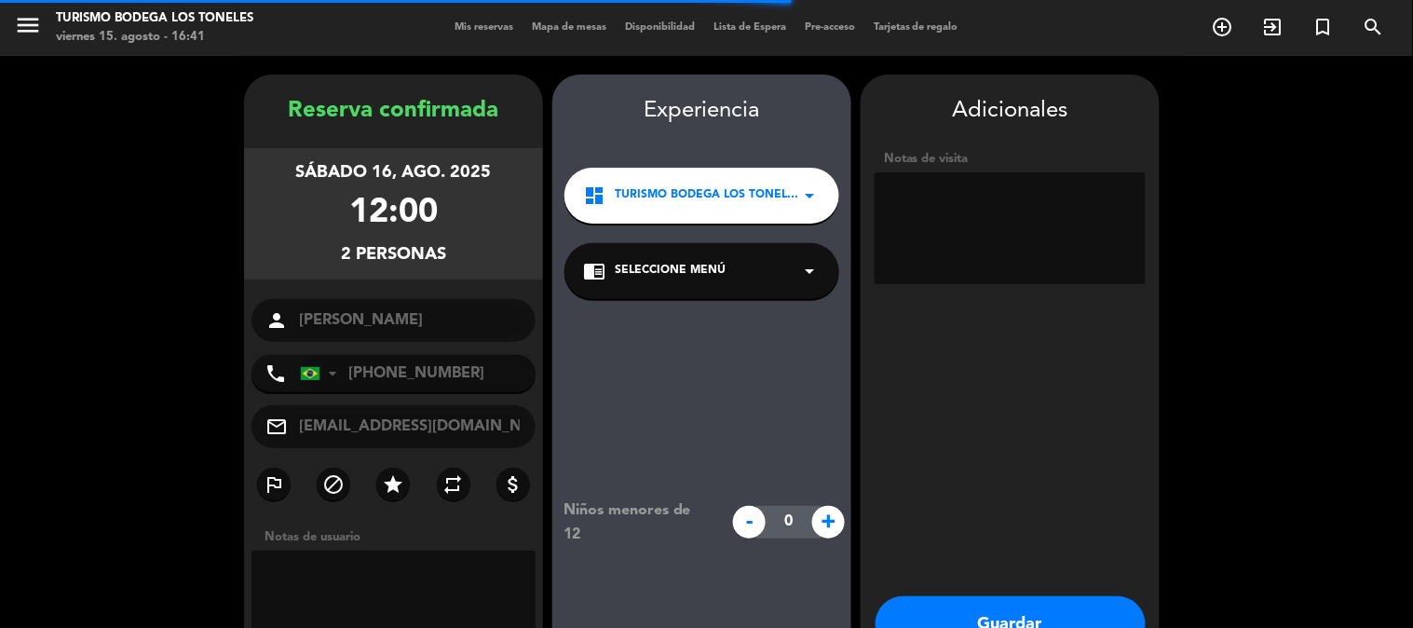
scroll to position [75, 0]
